Goal: Task Accomplishment & Management: Manage account settings

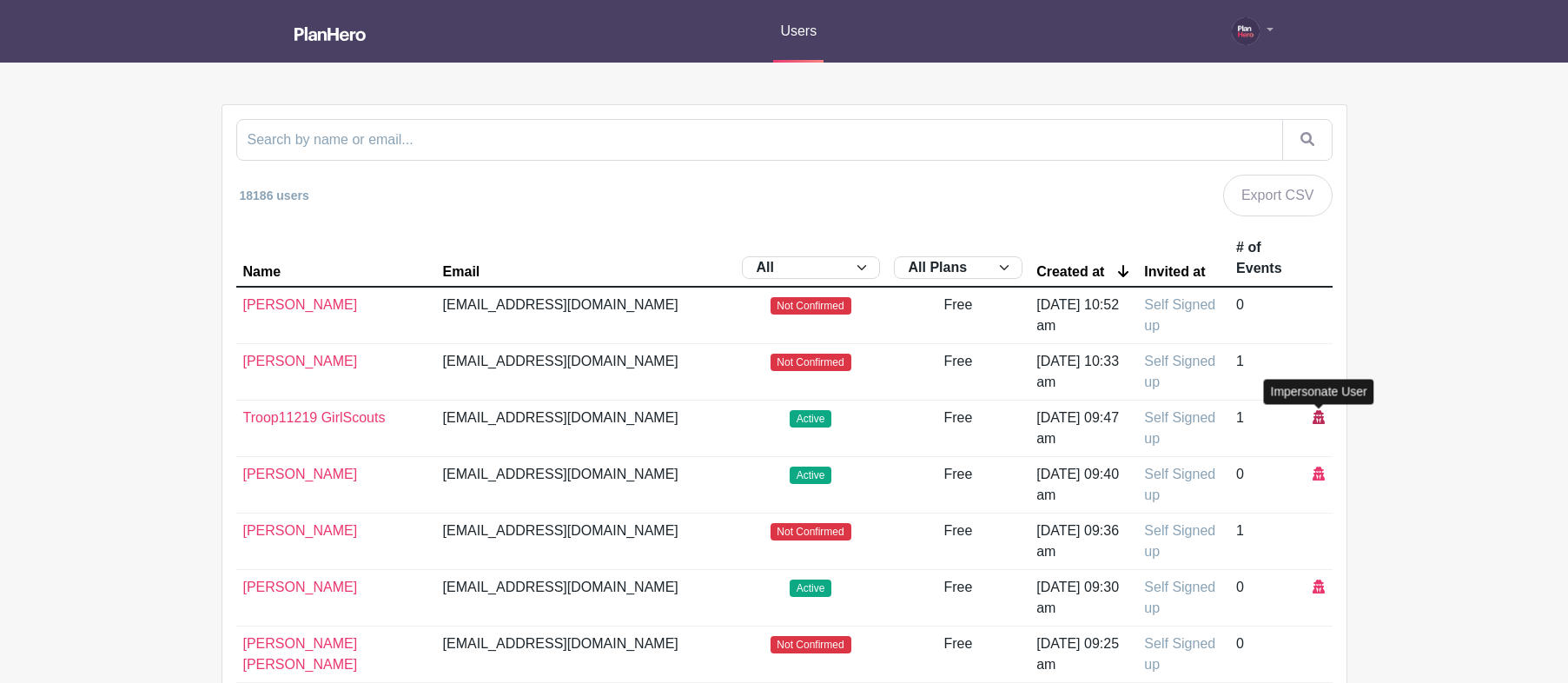
click at [1320, 417] on icon at bounding box center [1318, 417] width 12 height 14
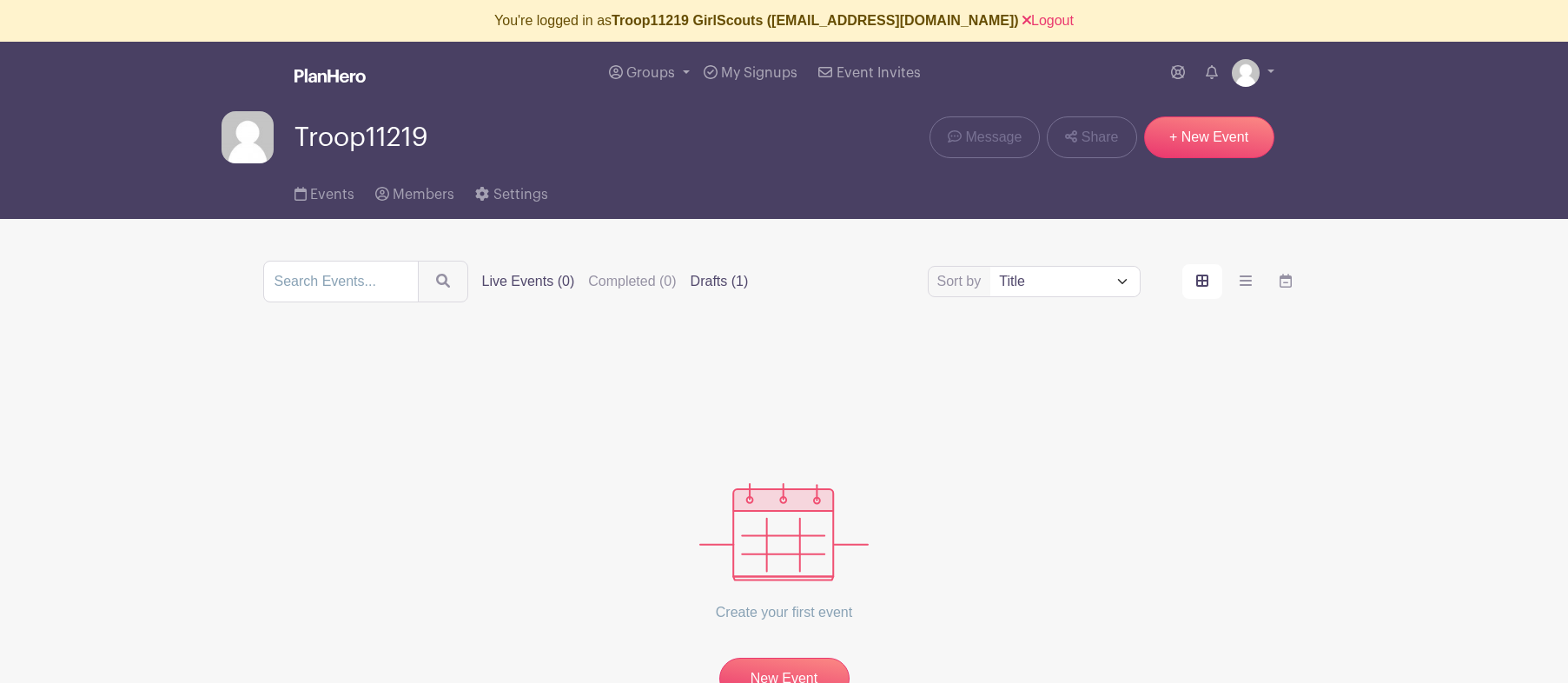
click at [690, 284] on label "Drafts (1)" at bounding box center [719, 281] width 58 height 21
click at [0, 0] on input "Drafts (1)" at bounding box center [0, 0] width 0 height 0
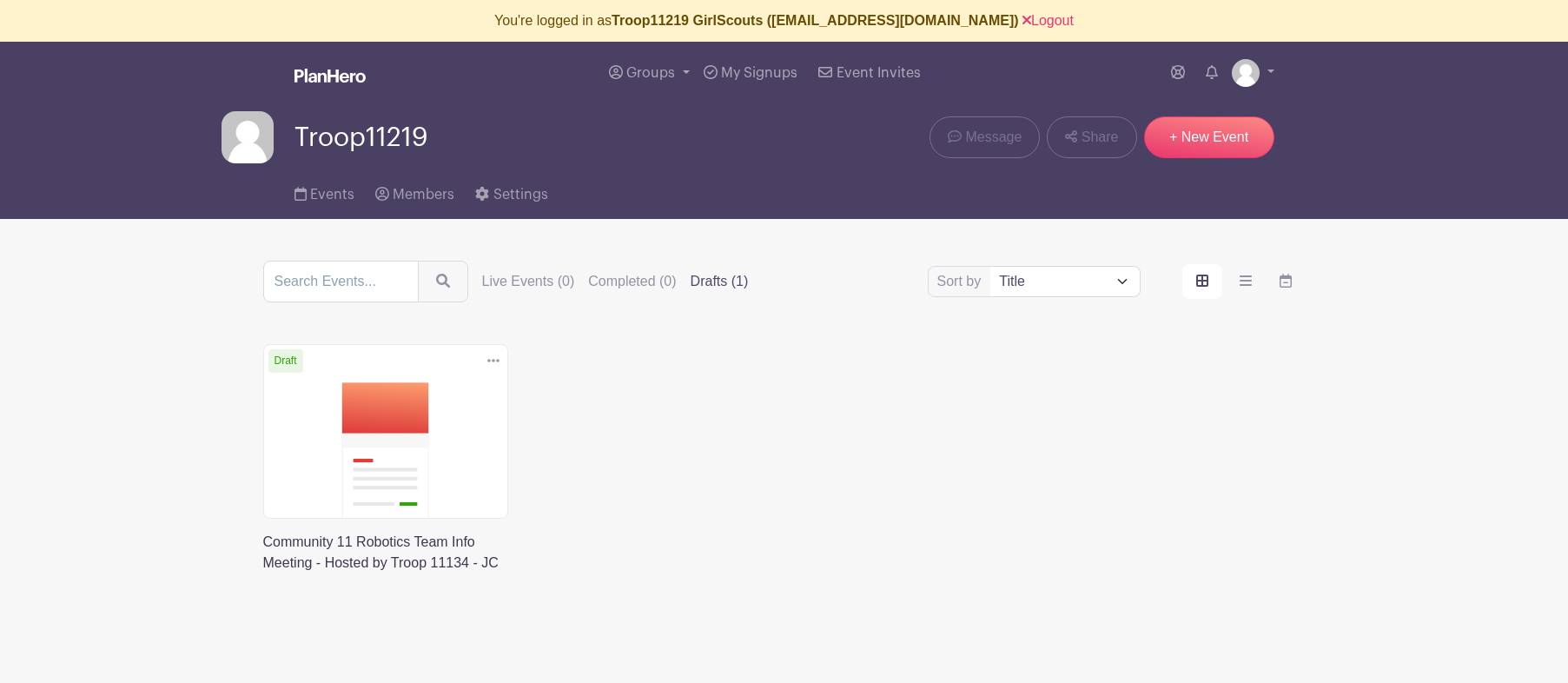
click at [264, 573] on link at bounding box center [264, 573] width 0 height 0
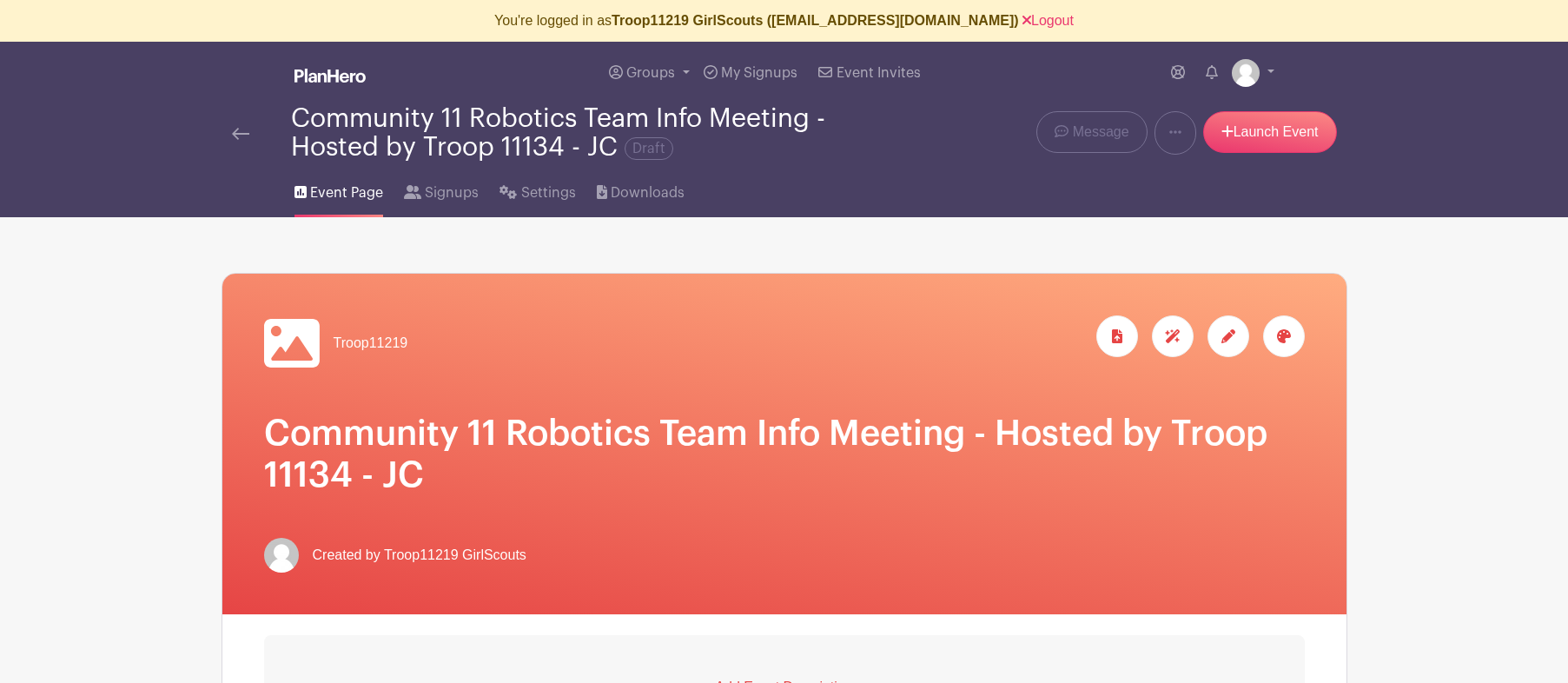
click at [237, 133] on img at bounding box center [241, 133] width 18 height 12
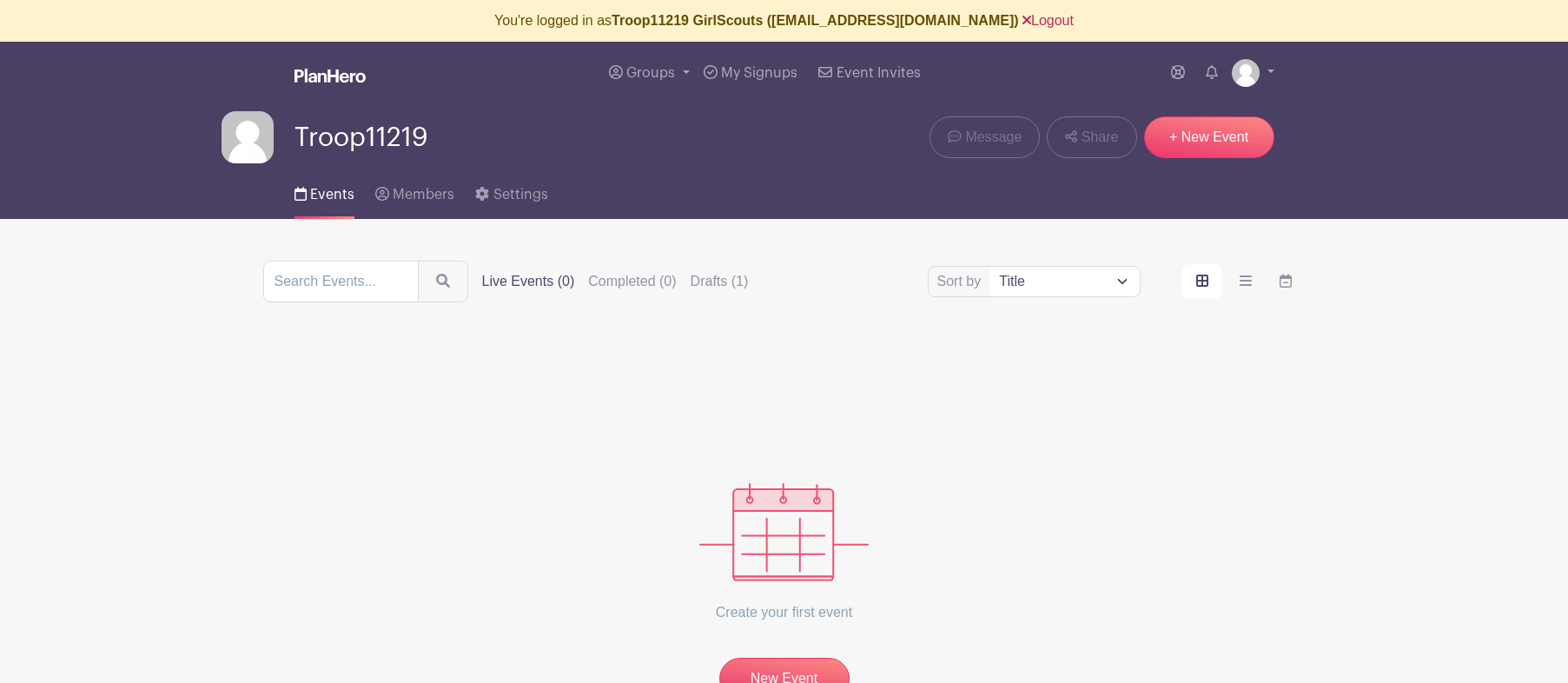
click at [1023, 15] on link "Logout" at bounding box center [1049, 20] width 51 height 15
